Goal: Task Accomplishment & Management: Use online tool/utility

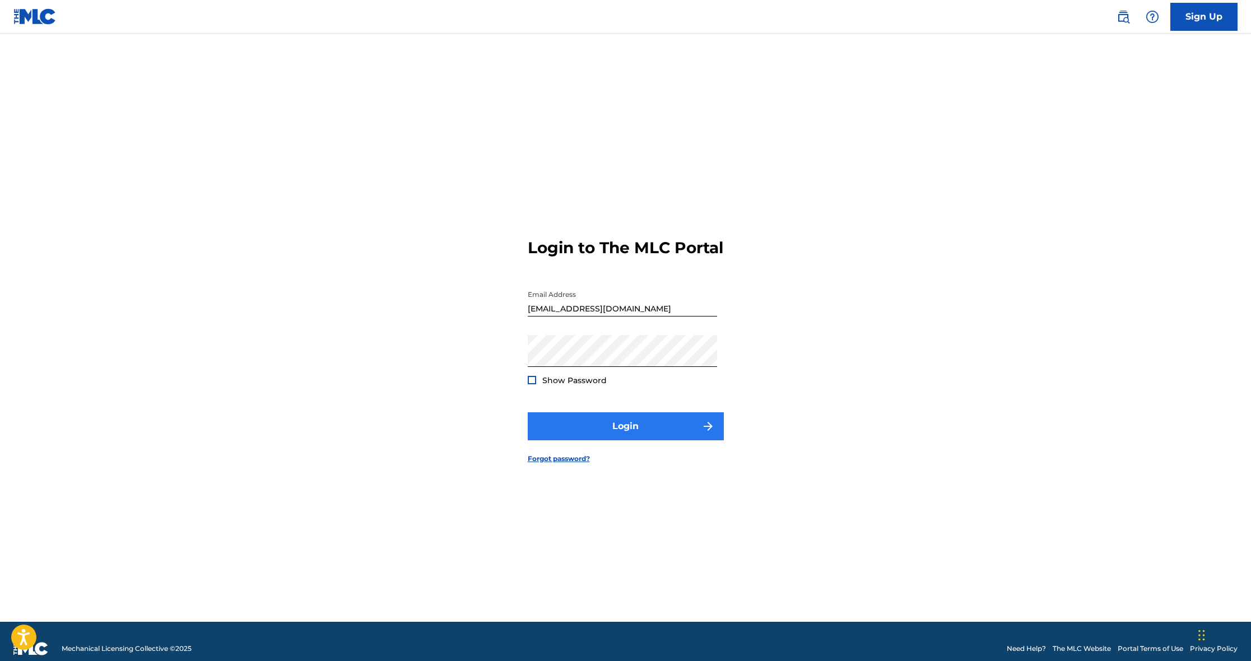
click at [617, 435] on button "Login" at bounding box center [626, 426] width 196 height 28
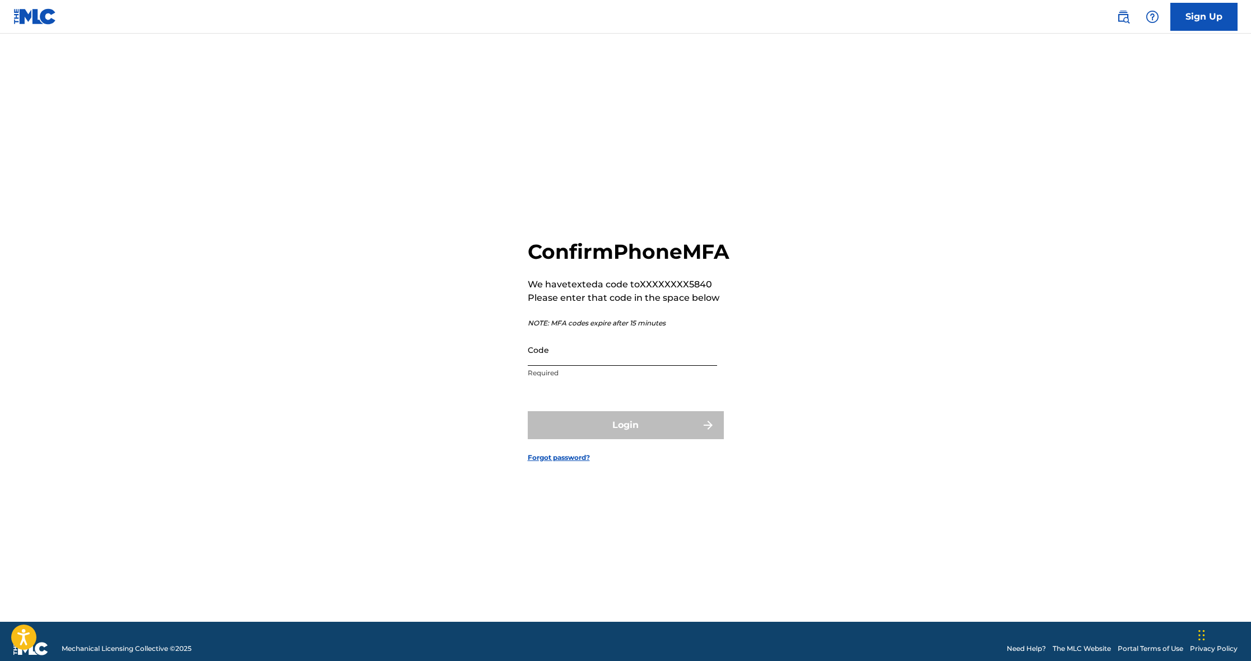
click at [568, 366] on input "Code" at bounding box center [622, 350] width 189 height 32
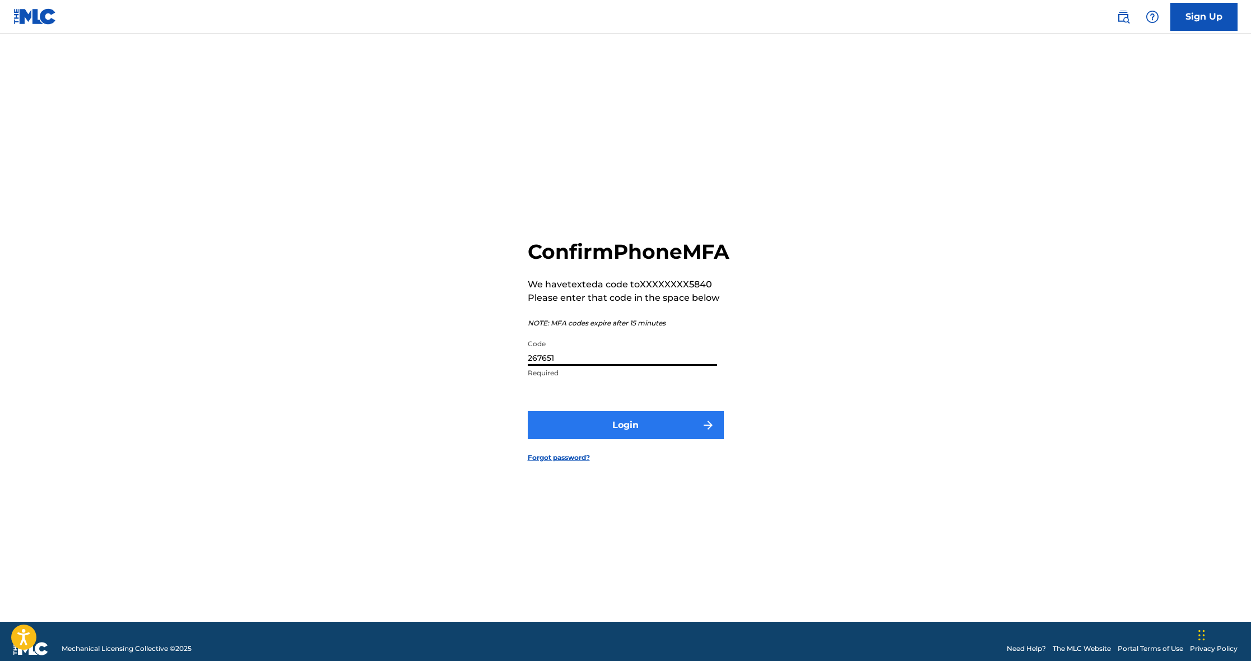
type input "267651"
click at [611, 439] on button "Login" at bounding box center [626, 425] width 196 height 28
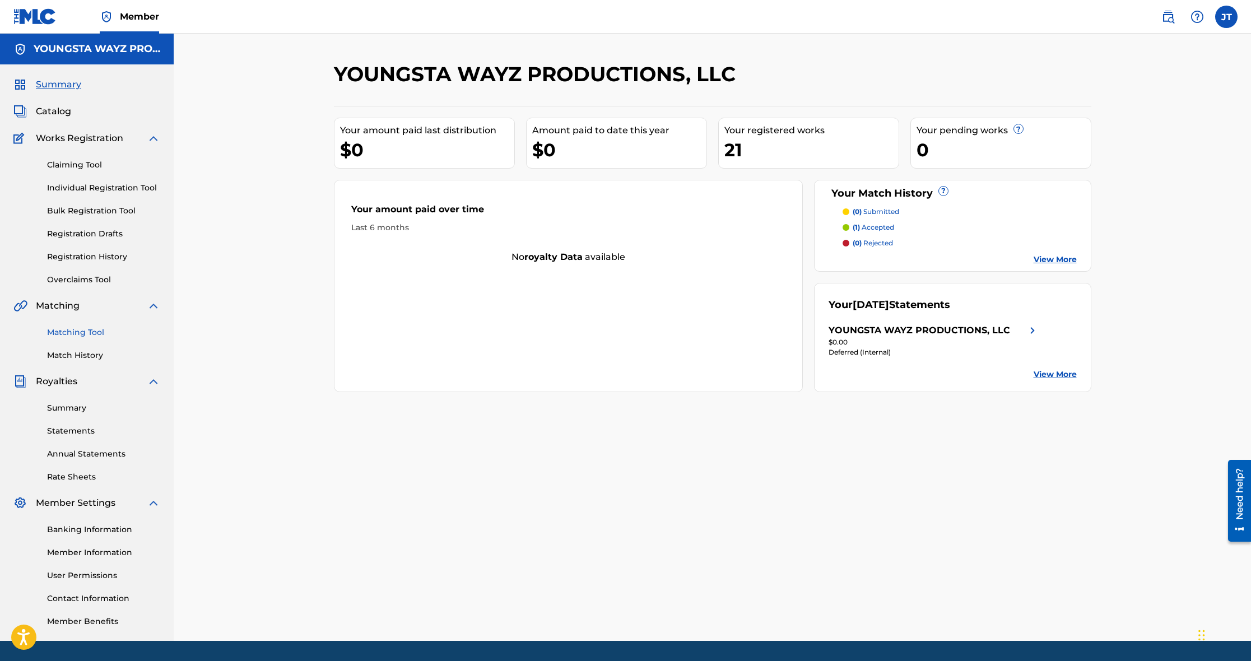
click at [90, 329] on link "Matching Tool" at bounding box center [103, 333] width 113 height 12
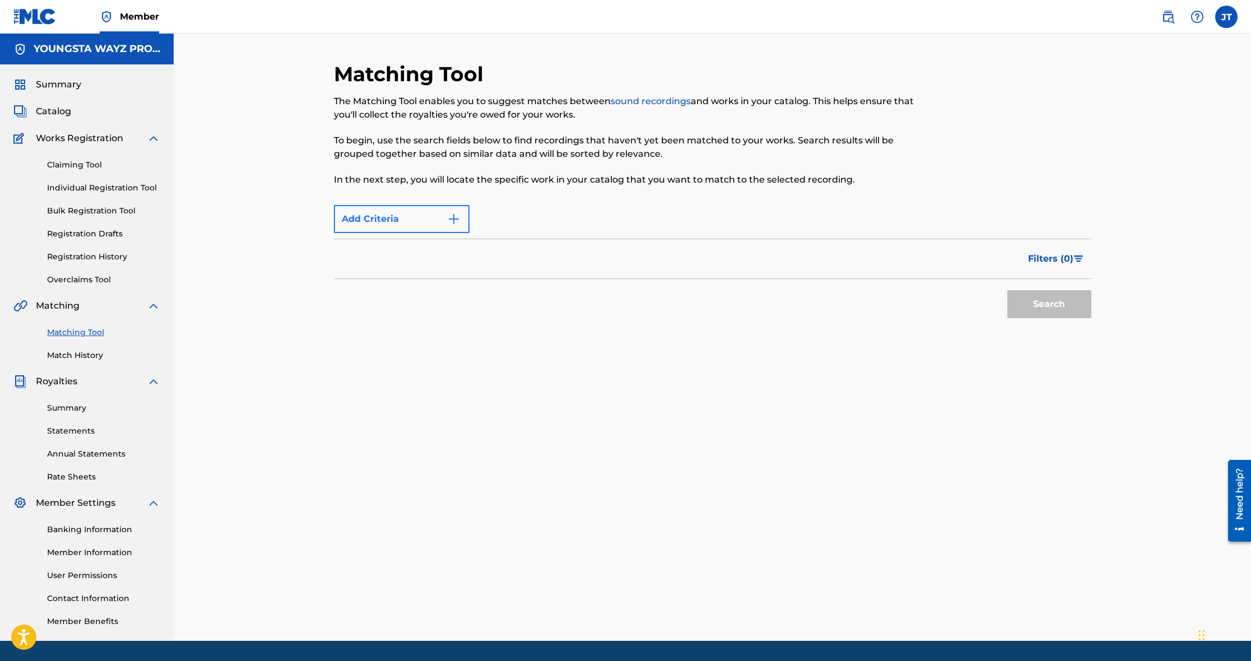
click at [456, 220] on img "Search Form" at bounding box center [453, 218] width 13 height 13
click at [451, 219] on img "Search Form" at bounding box center [453, 218] width 13 height 13
click at [457, 217] on div "Max Criteria Reached" at bounding box center [402, 219] width 136 height 28
click at [85, 170] on link "Claiming Tool" at bounding box center [103, 165] width 113 height 12
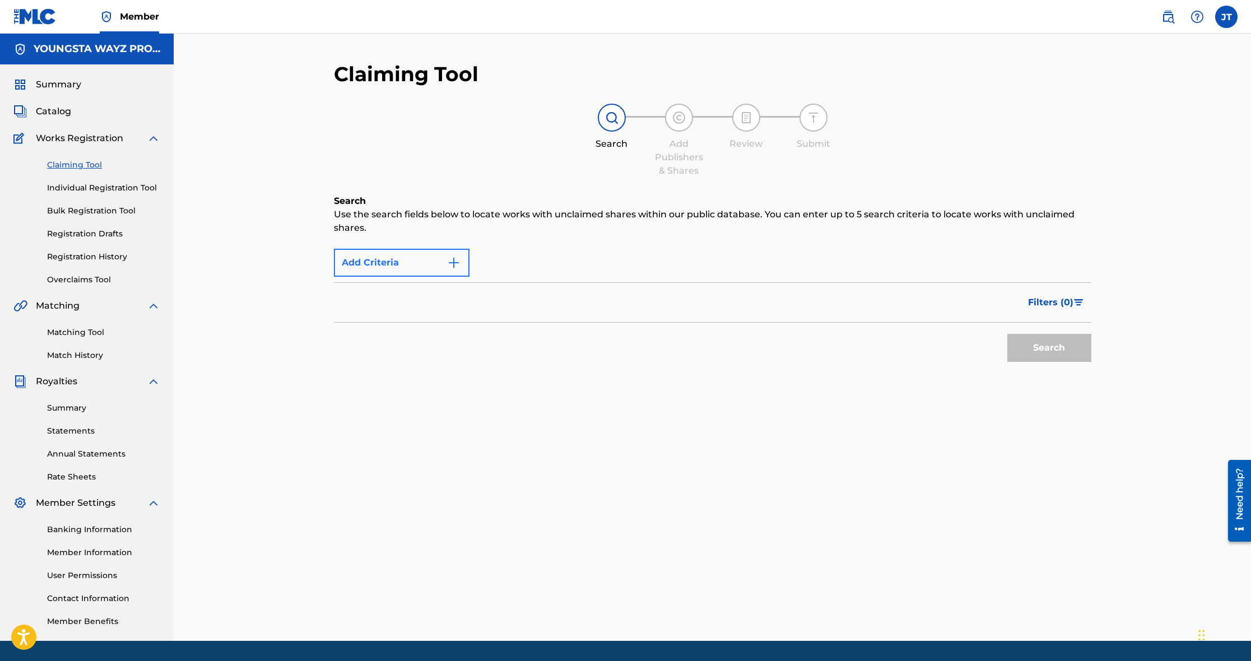
click at [453, 265] on img "Search Form" at bounding box center [453, 262] width 13 height 13
click at [510, 265] on div "Add Criteria" at bounding box center [712, 263] width 757 height 28
click at [444, 260] on button "Add Criteria" at bounding box center [402, 263] width 136 height 28
click at [451, 259] on img "Search Form" at bounding box center [453, 262] width 13 height 13
click at [87, 334] on link "Matching Tool" at bounding box center [103, 333] width 113 height 12
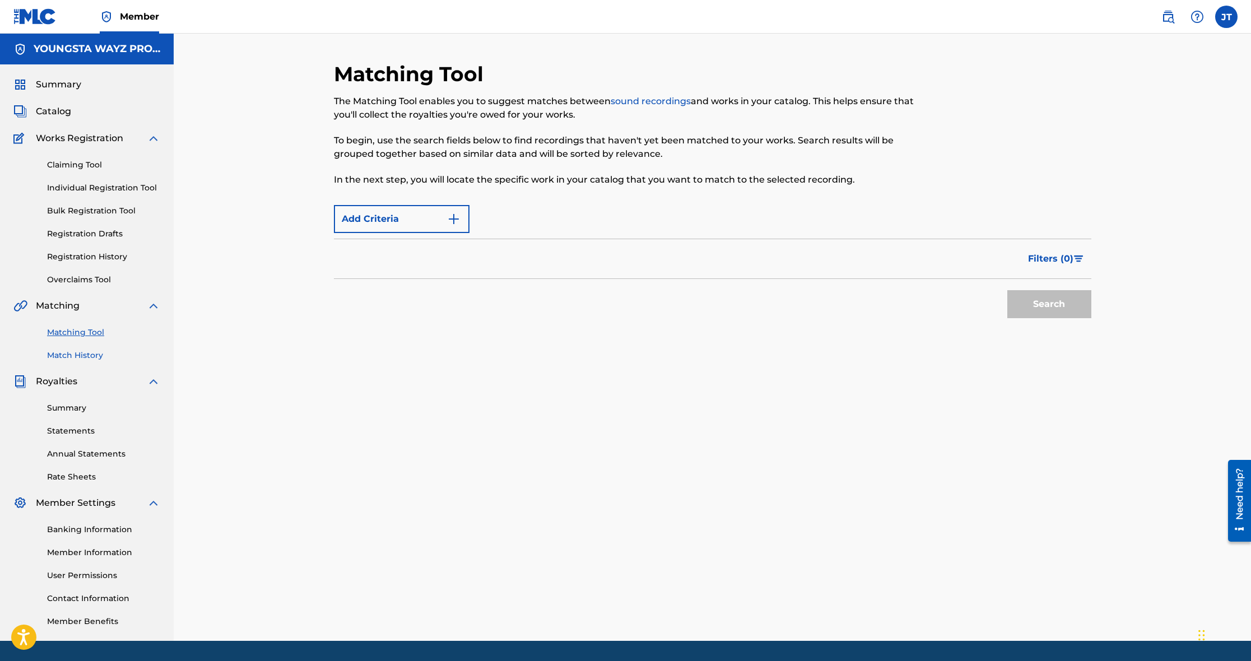
click at [89, 358] on link "Match History" at bounding box center [103, 355] width 113 height 12
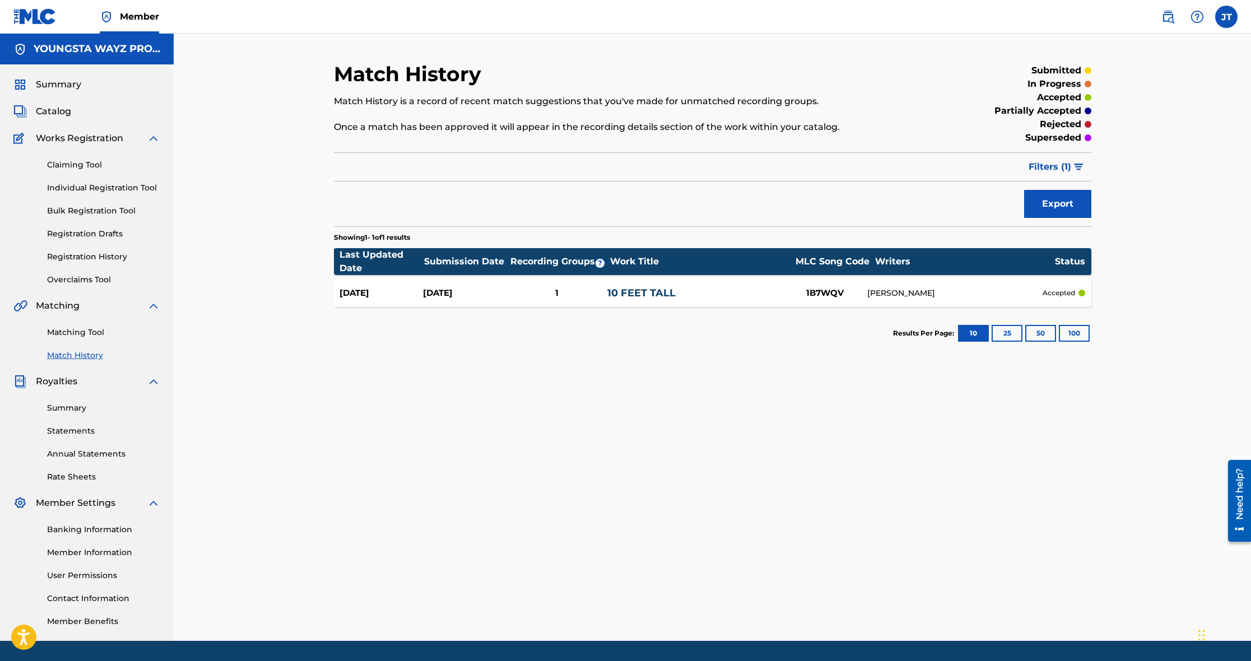
click at [71, 309] on span "Matching" at bounding box center [58, 305] width 44 height 13
click at [74, 165] on link "Claiming Tool" at bounding box center [103, 165] width 113 height 12
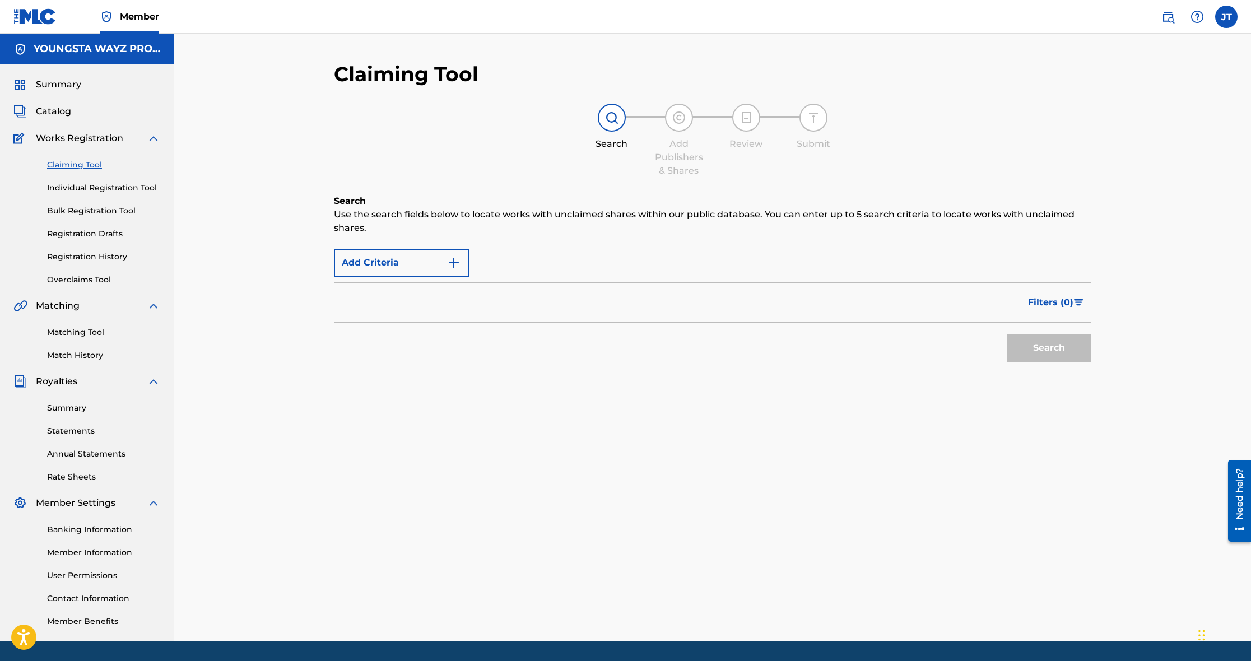
click at [542, 267] on div "Add Criteria" at bounding box center [712, 263] width 757 height 28
click at [448, 263] on img "Search Form" at bounding box center [453, 262] width 13 height 13
click at [77, 338] on link "Matching Tool" at bounding box center [103, 333] width 113 height 12
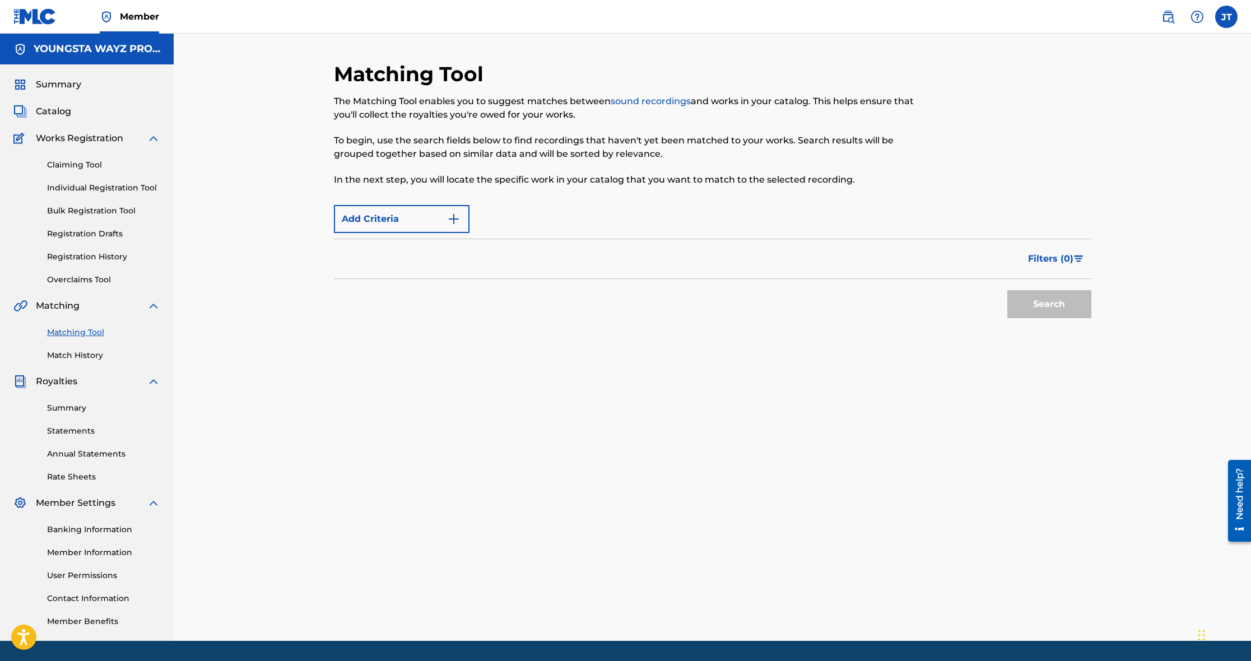
click at [443, 261] on div "Filters ( 0 )" at bounding box center [712, 259] width 757 height 40
click at [1078, 257] on img "Search Form" at bounding box center [1079, 258] width 10 height 7
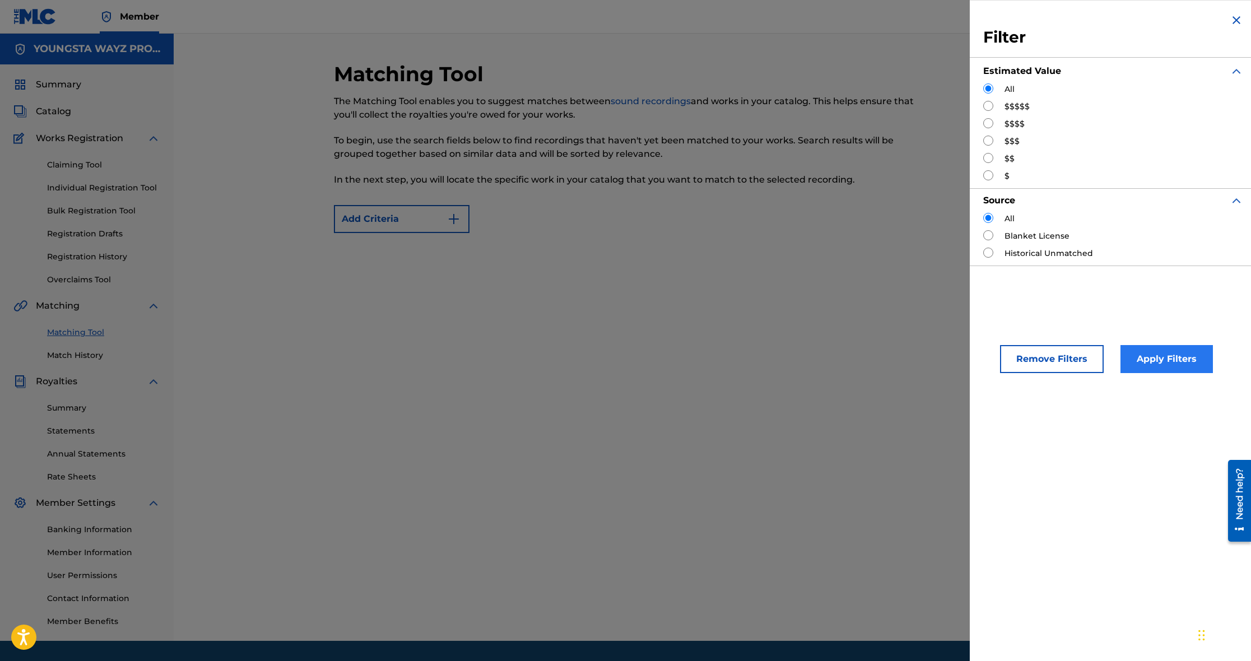
click at [1163, 353] on button "Apply Filters" at bounding box center [1166, 359] width 92 height 28
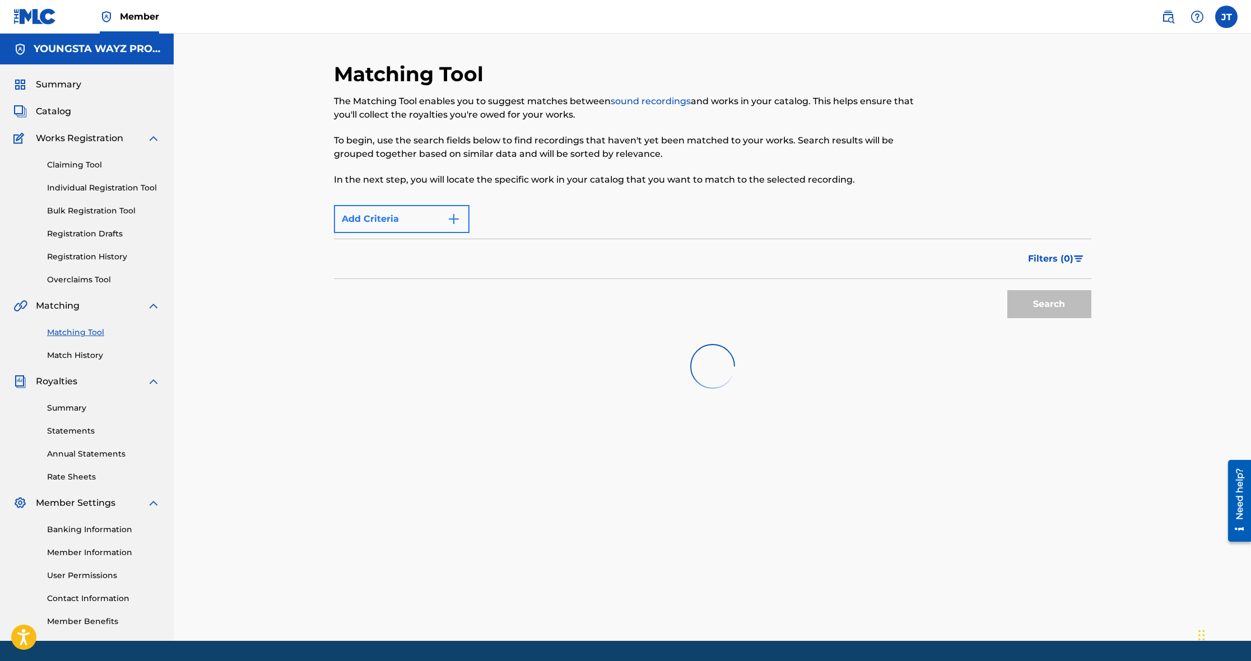
click at [455, 220] on img "Search Form" at bounding box center [453, 218] width 13 height 13
click at [455, 220] on div "Max Criteria Reached" at bounding box center [402, 219] width 136 height 28
click at [446, 255] on div "Filters ( 0 )" at bounding box center [712, 259] width 757 height 40
click at [530, 213] on div "Max Criteria Reached" at bounding box center [712, 219] width 757 height 28
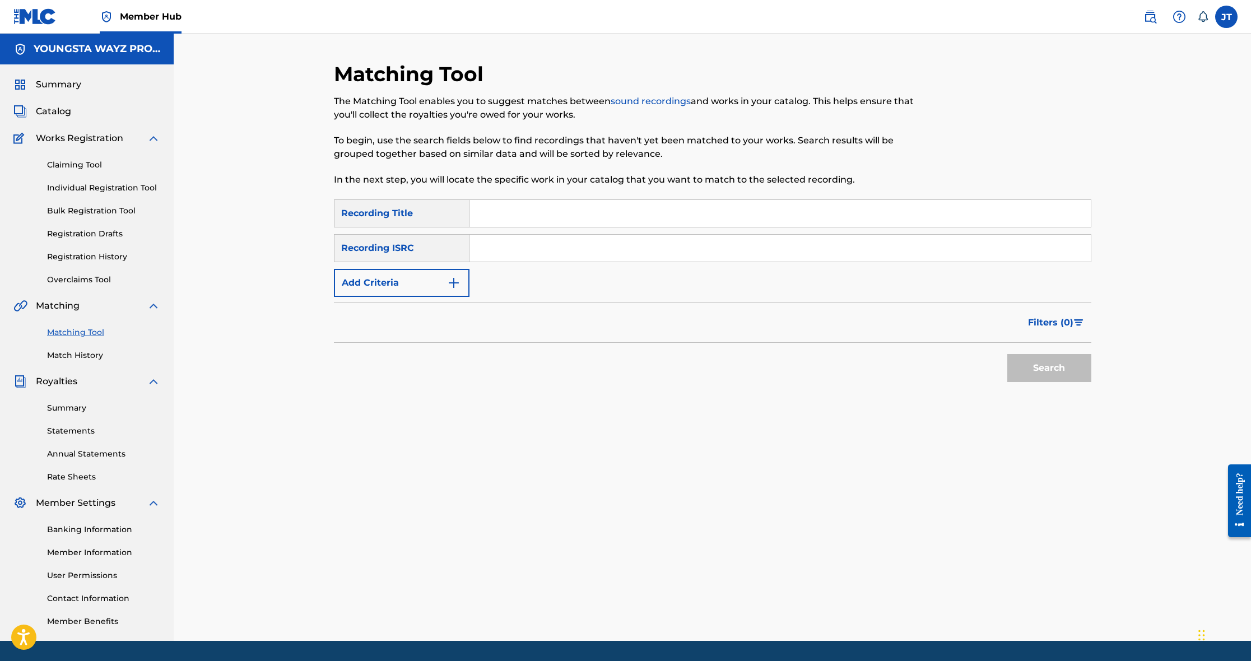
click at [592, 220] on input "Search Form" at bounding box center [779, 213] width 621 height 27
type input "3 More Sets To Go"
click at [547, 254] on input "Search Form" at bounding box center [779, 248] width 621 height 27
paste input "QZFZ42449420"
type input "QZFZ42449420"
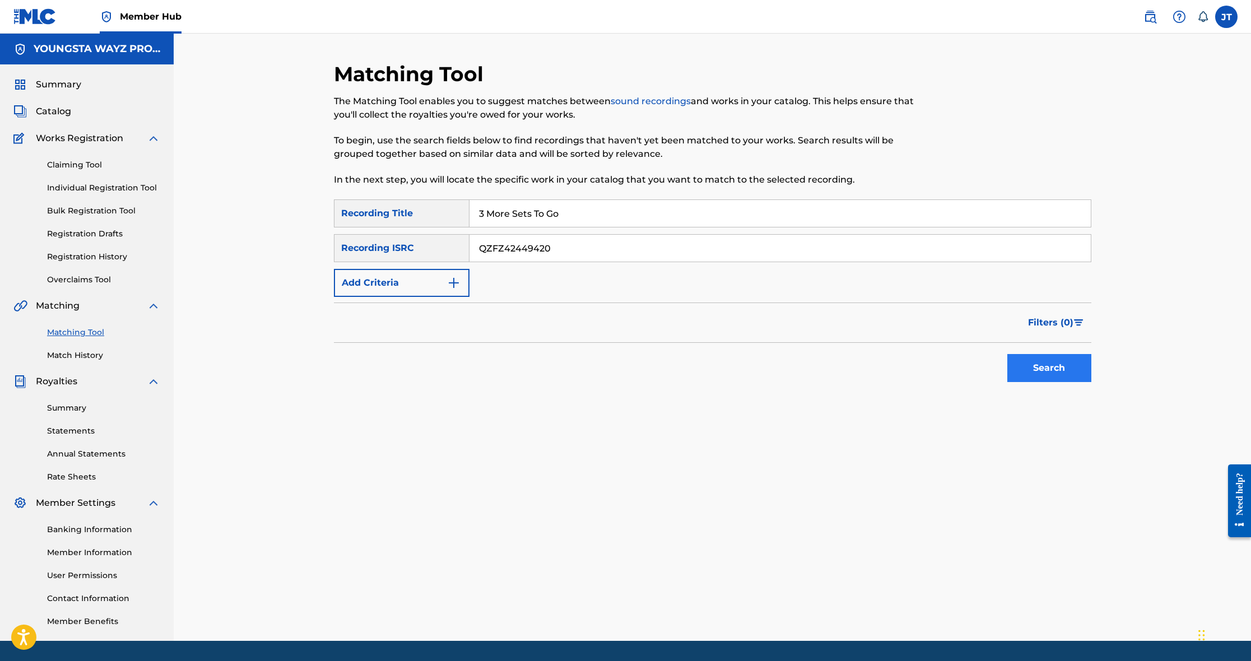
click at [1050, 369] on button "Search" at bounding box center [1049, 368] width 84 height 28
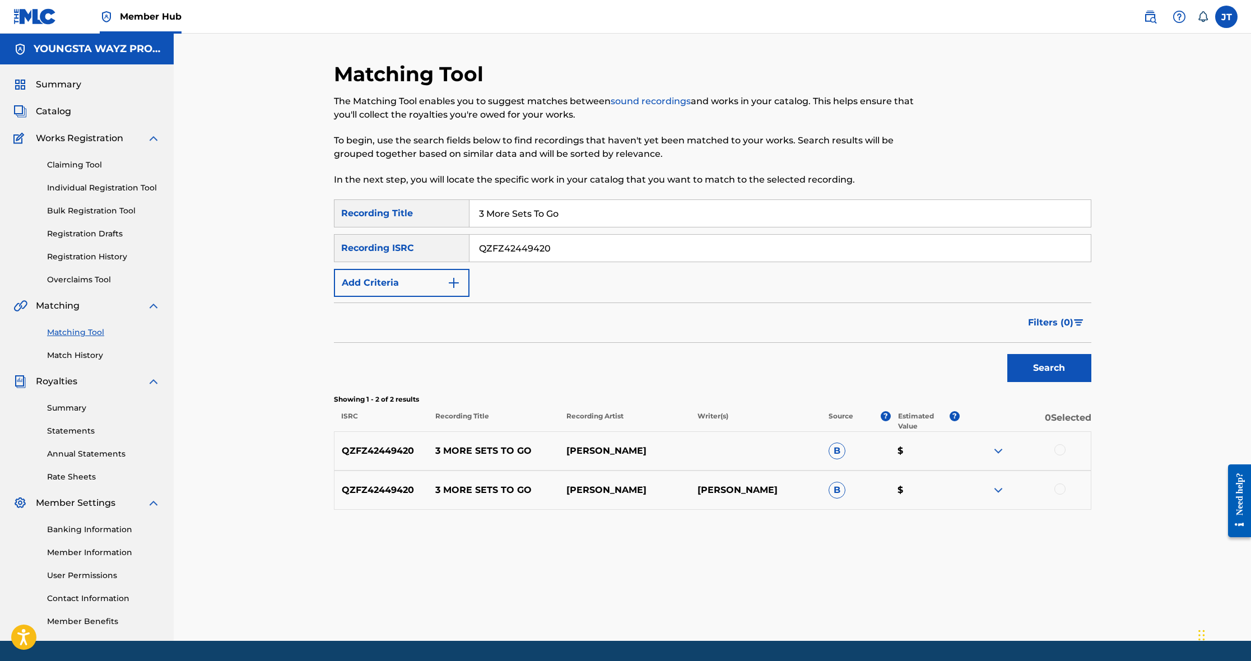
click at [1002, 450] on img at bounding box center [997, 450] width 13 height 13
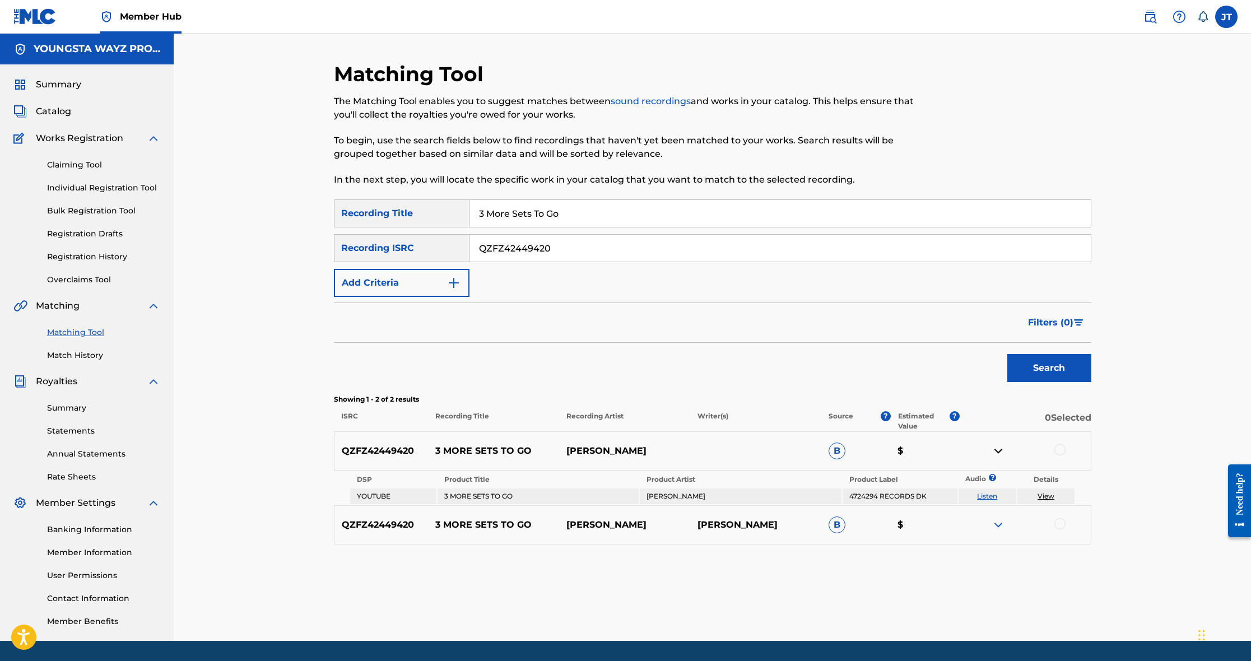
click at [994, 498] on link "Listen" at bounding box center [987, 496] width 20 height 8
click at [1053, 496] on link "View" at bounding box center [1045, 496] width 17 height 8
click at [997, 525] on img at bounding box center [997, 524] width 13 height 13
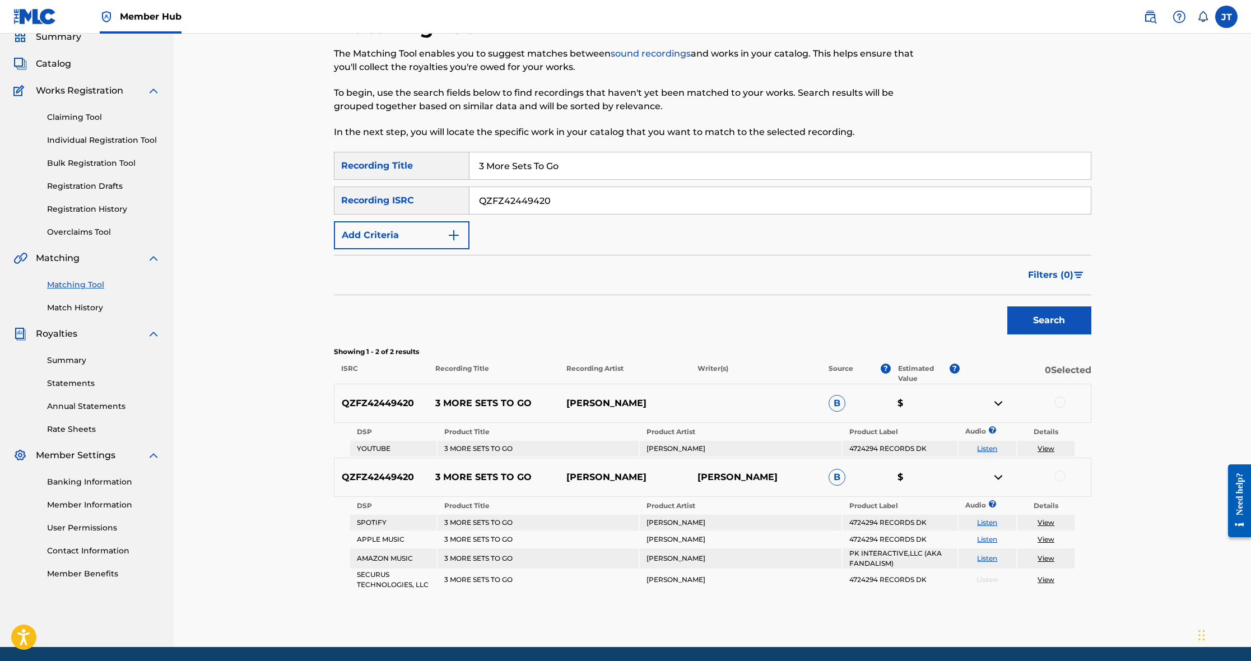
scroll to position [52, 0]
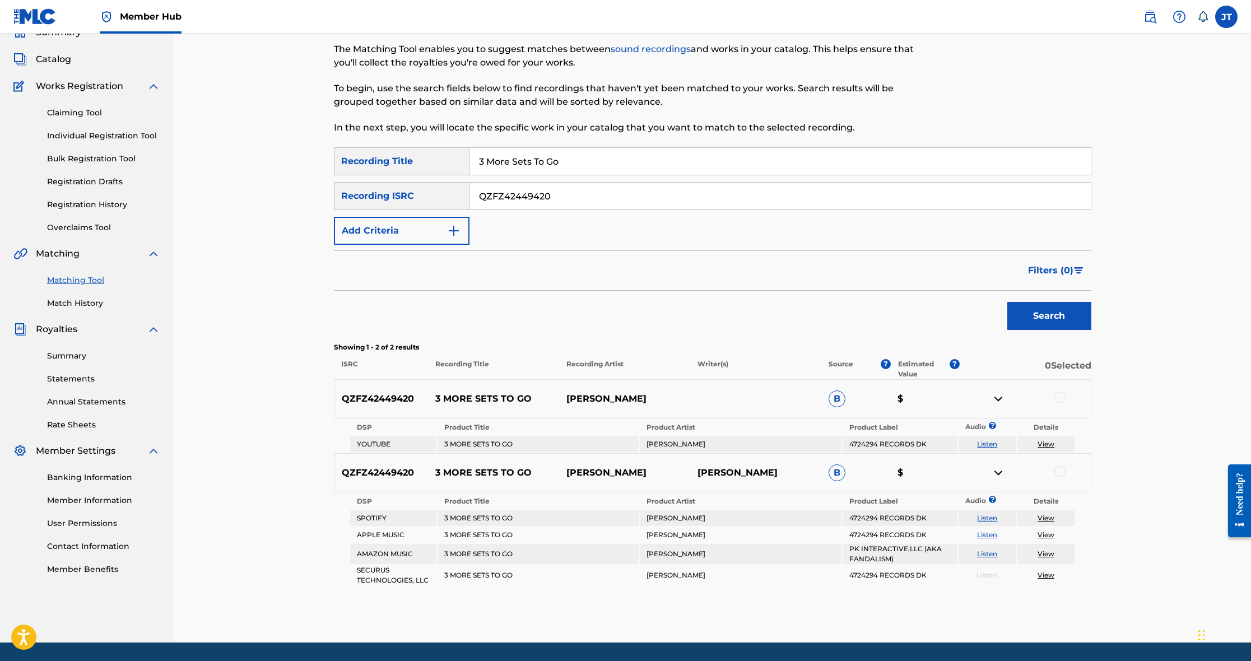
click at [990, 519] on link "Listen" at bounding box center [987, 518] width 20 height 8
click at [994, 535] on link "Listen" at bounding box center [987, 534] width 20 height 8
click at [991, 554] on link "Listen" at bounding box center [987, 553] width 20 height 8
click at [1045, 575] on link "View" at bounding box center [1045, 575] width 17 height 8
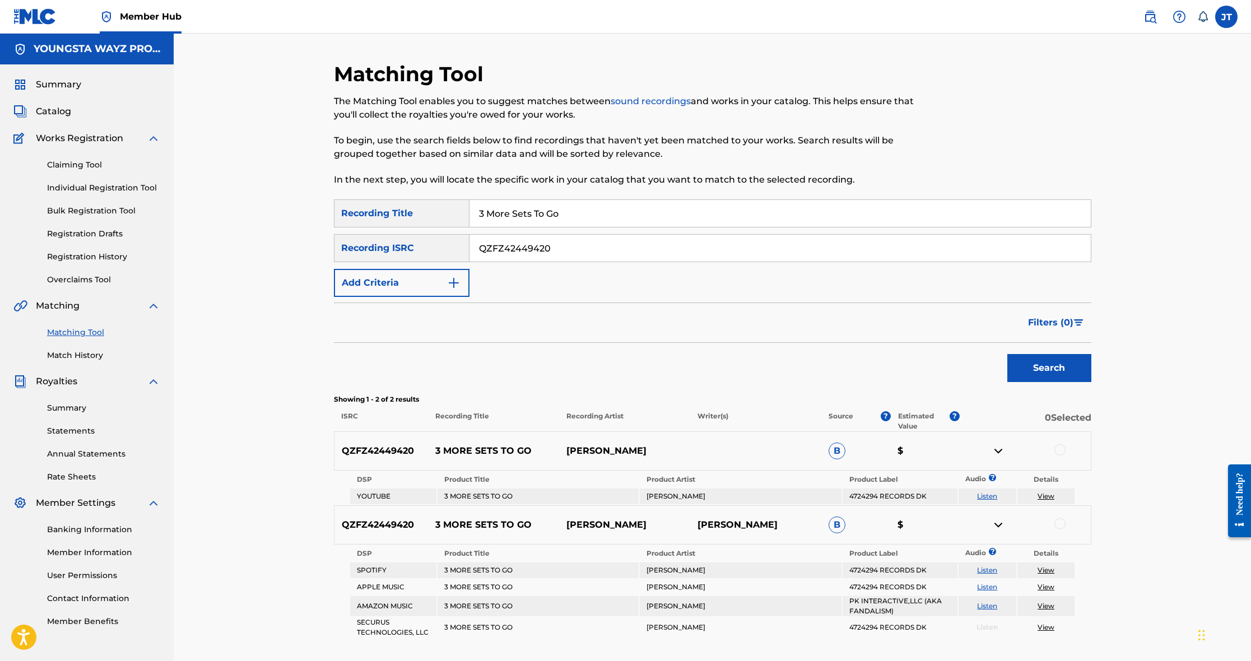
scroll to position [0, 0]
click at [1038, 494] on link "View" at bounding box center [1045, 496] width 17 height 8
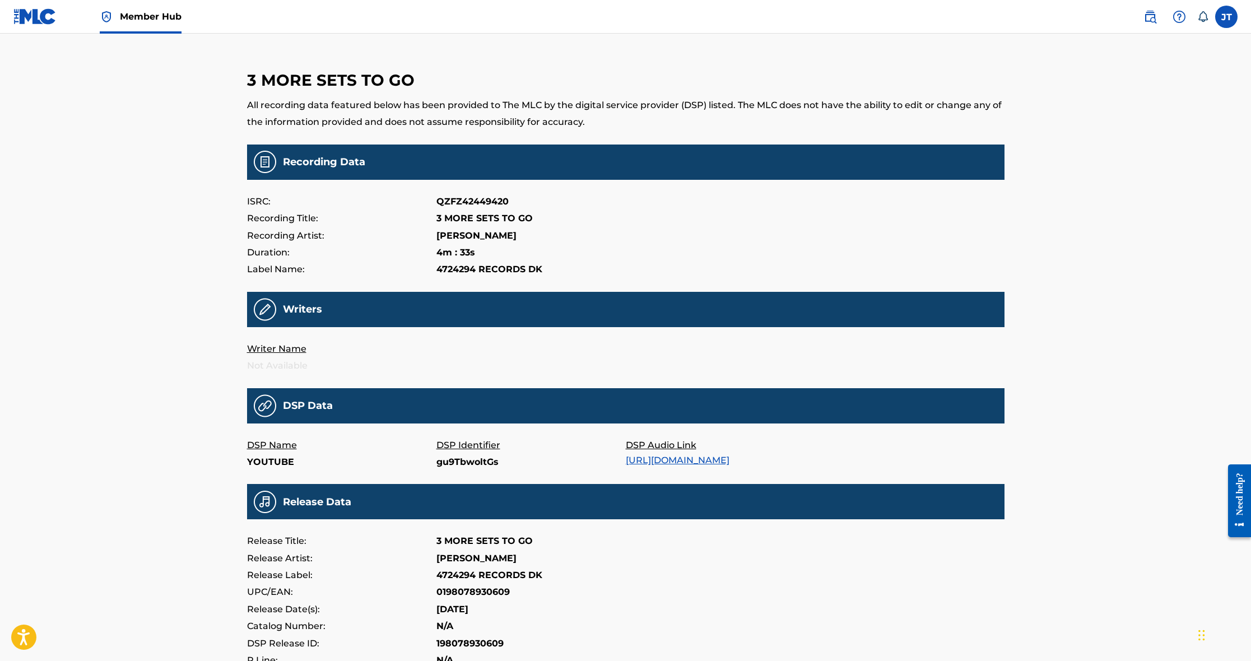
scroll to position [13, 0]
